Goal: Navigation & Orientation: Find specific page/section

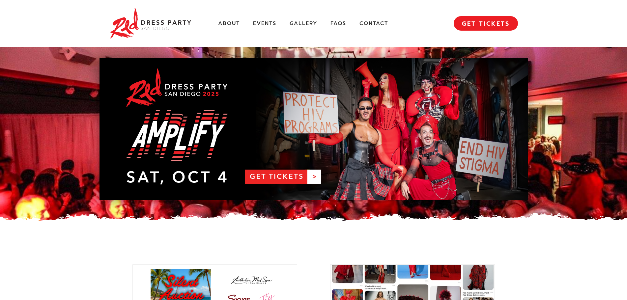
click at [280, 181] on link "RDPSD 2025 Banner" at bounding box center [313, 129] width 428 height 142
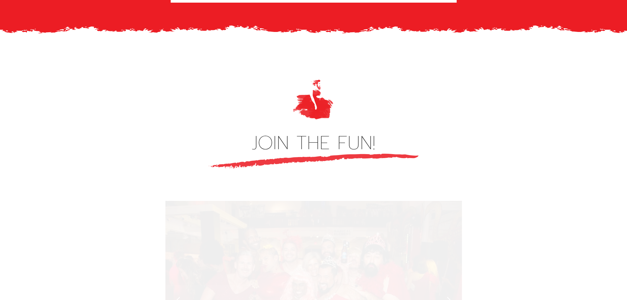
scroll to position [1812, 0]
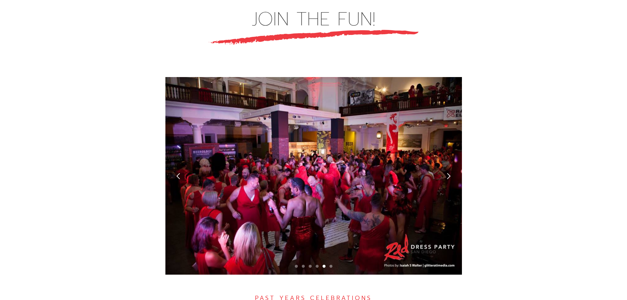
click at [444, 143] on div "next slide" at bounding box center [448, 176] width 26 height 198
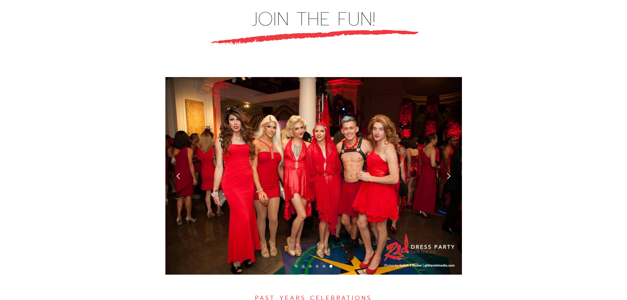
click at [444, 143] on div "next slide" at bounding box center [448, 176] width 26 height 198
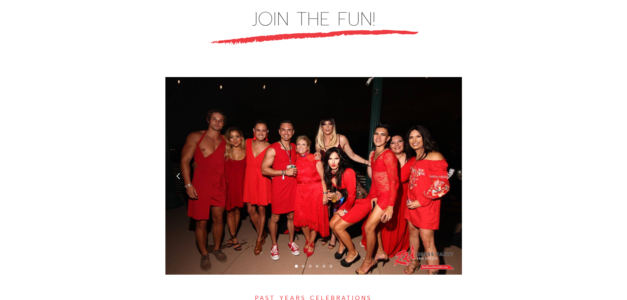
click at [450, 173] on div "next slide" at bounding box center [448, 176] width 7 height 7
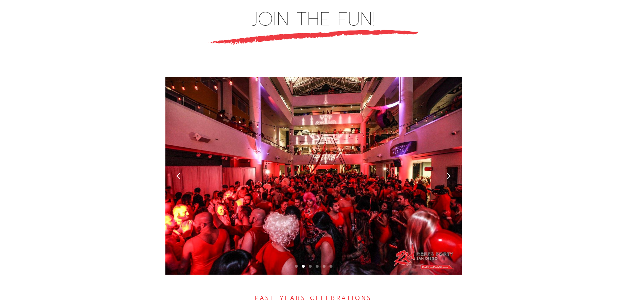
click at [450, 173] on div "next slide" at bounding box center [448, 176] width 7 height 7
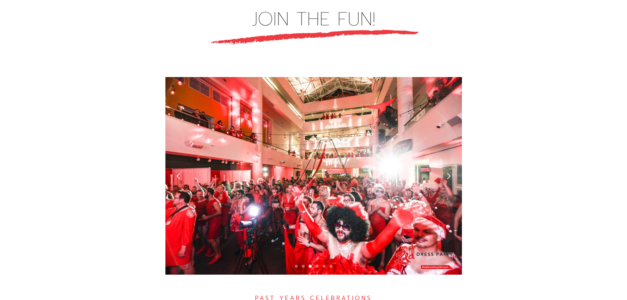
click at [450, 173] on div "next slide" at bounding box center [448, 176] width 7 height 7
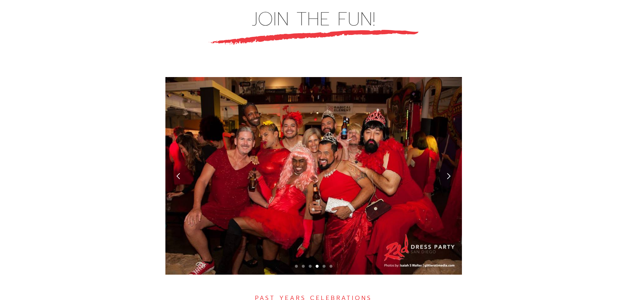
click at [450, 173] on div "next slide" at bounding box center [448, 176] width 7 height 7
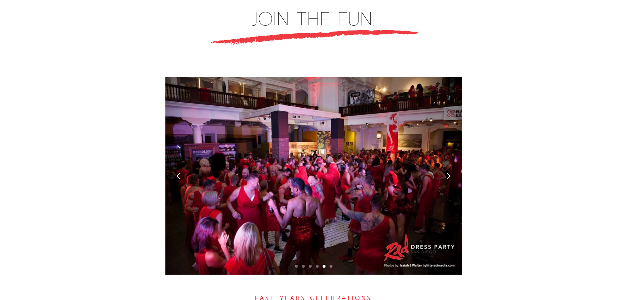
click at [450, 173] on div "next slide" at bounding box center [448, 176] width 7 height 7
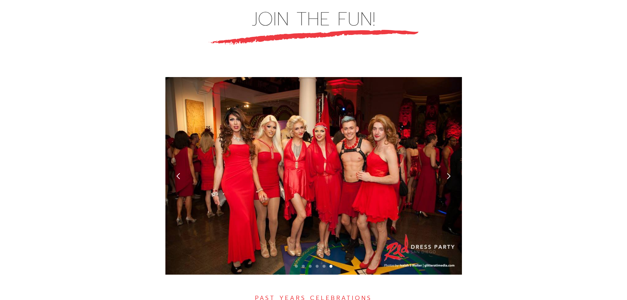
click at [450, 173] on div "next slide" at bounding box center [448, 176] width 7 height 7
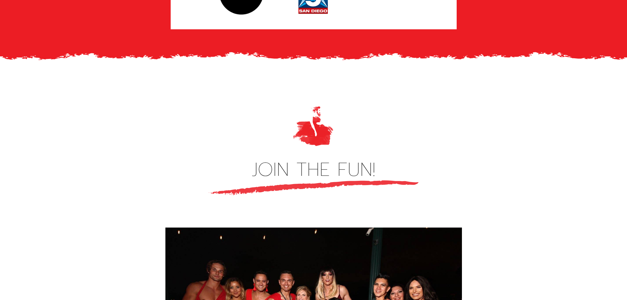
scroll to position [1515, 0]
